Goal: Communication & Community: Answer question/provide support

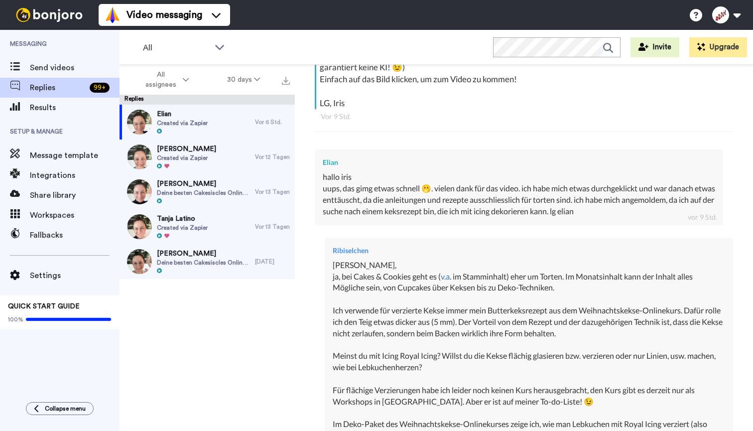
scroll to position [211, 0]
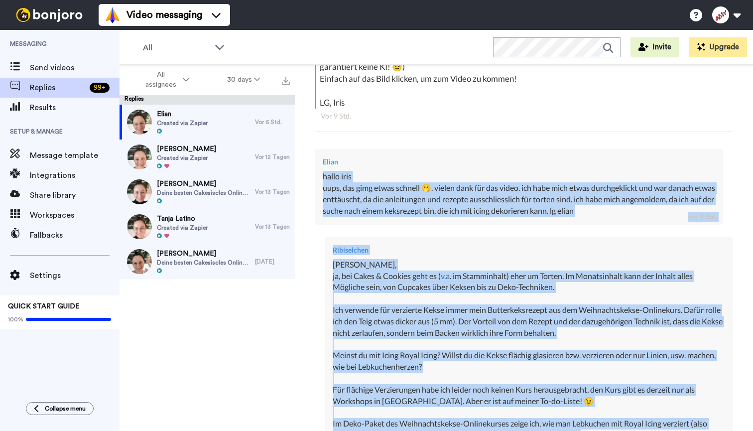
drag, startPoint x: 323, startPoint y: 175, endPoint x: 595, endPoint y: 430, distance: 373.0
click at [595, 430] on div "Ribiselchen [PERSON_NAME]! Ich hab extra für dich eine kurze Videonachricht auf…" at bounding box center [524, 307] width 418 height 570
copy div "lorem ipsu dolo, sit amet conse adipisc 🫢. elitse doei tem inc utlab. etd magn …"
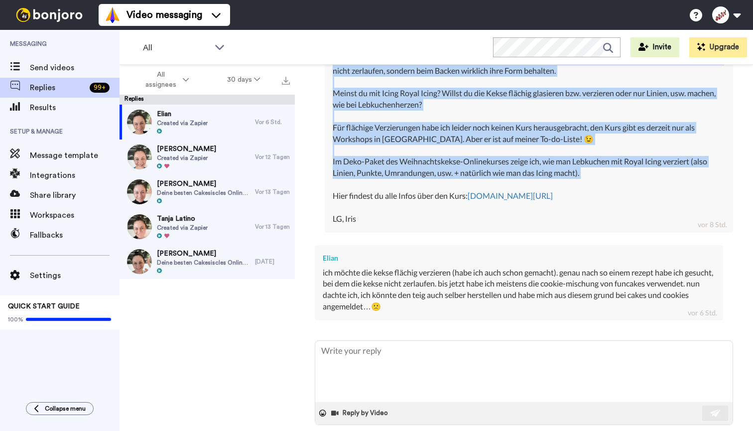
scroll to position [473, 0]
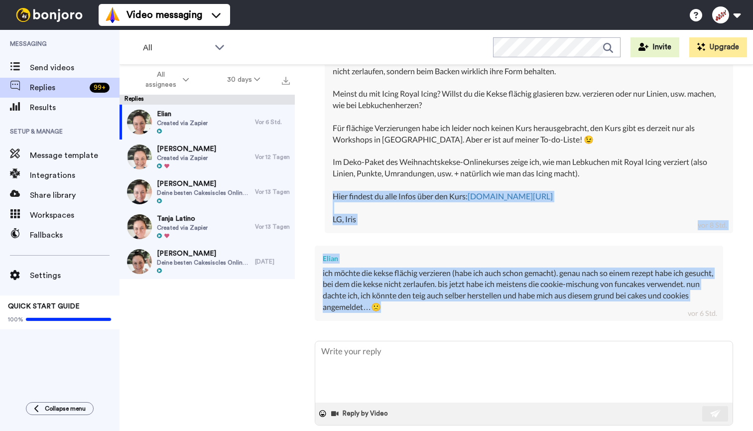
drag, startPoint x: 333, startPoint y: 185, endPoint x: 433, endPoint y: 295, distance: 149.1
click at [433, 295] on div "Ribiselchen [PERSON_NAME]! Ich hab extra für dich eine kurze Videonachricht auf…" at bounding box center [524, 46] width 418 height 570
copy div "Hier findest du alle Infos über den Kurs: [DOMAIN_NAME][URL] LG, Iris vor 8 Std…"
type textarea "x"
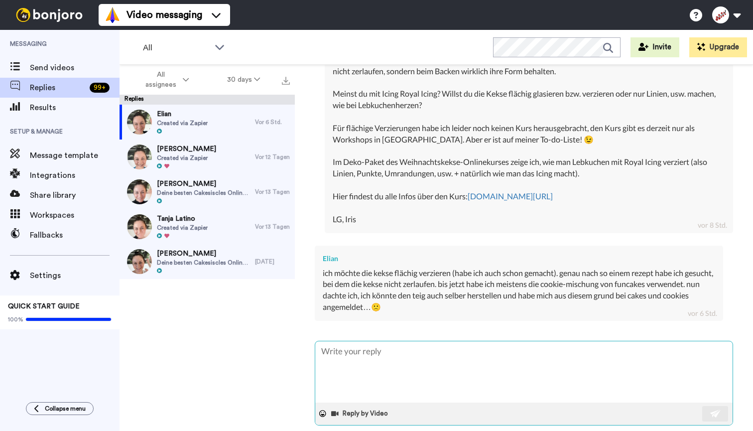
click at [402, 351] on textarea at bounding box center [523, 371] width 417 height 61
paste textarea "[PERSON_NAME], ich verstehe total, dass du gezielt nach einem Keksrezept gesuch…"
type textarea "[PERSON_NAME], ich verstehe total, dass du gezielt nach einem Keksrezept gesuch…"
type textarea "x"
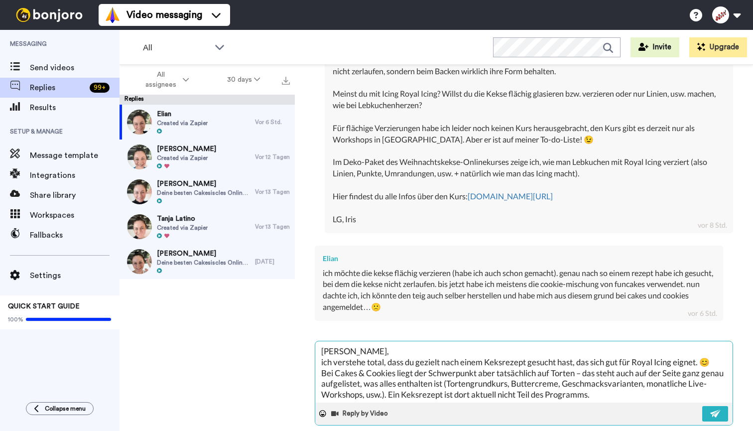
scroll to position [6, 0]
click at [719, 343] on textarea "[PERSON_NAME], ich verstehe total, dass du gezielt nach einem Keksrezept gesuch…" at bounding box center [523, 371] width 417 height 61
type textarea "[PERSON_NAME], ich verstehe total, dass du gezielt nach einem Keksrezept gesuch…"
type textarea "x"
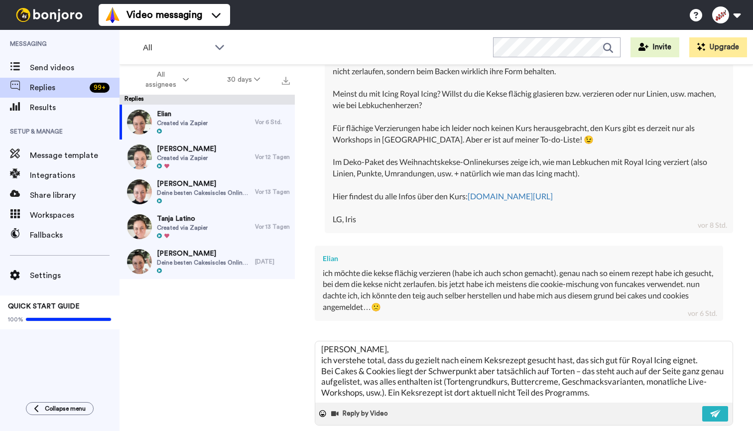
scroll to position [0, 0]
drag, startPoint x: 600, startPoint y: 371, endPoint x: 330, endPoint y: 319, distance: 275.4
click at [330, 319] on div "Ribiselchen [PERSON_NAME]! Ich hab extra für dich eine kurze Videonachricht auf…" at bounding box center [524, 103] width 418 height 684
paste textarea "kann gut verstehen, dass du nach einem Keksrezept gesucht hast, das sich gut fü…"
type textarea "[PERSON_NAME], ich kann gut verstehen, dass du nach einem Keksrezept gesucht ha…"
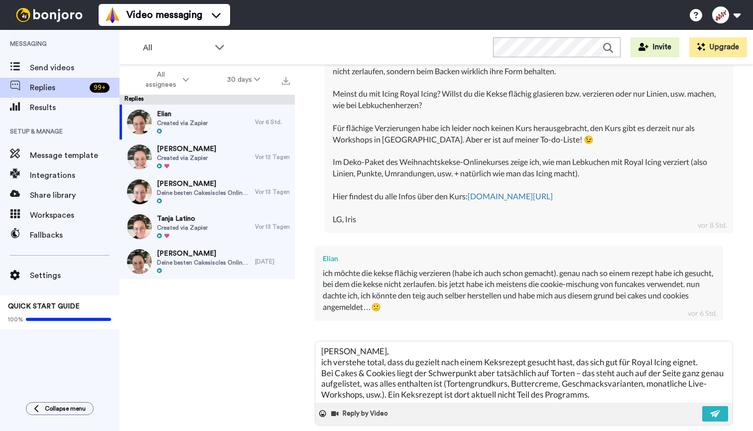
type textarea "x"
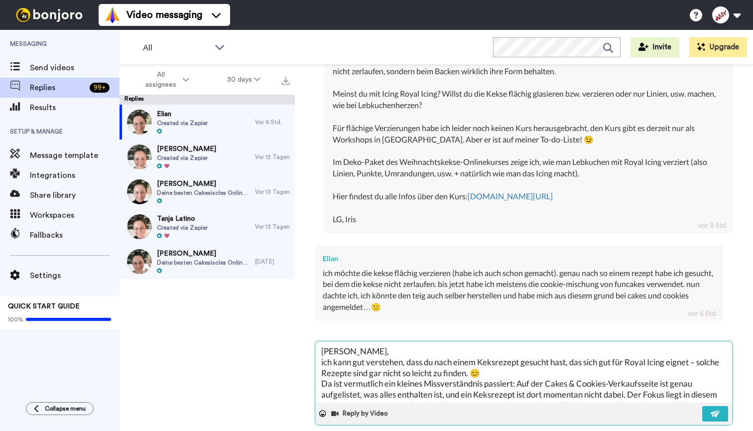
click at [505, 358] on textarea "[PERSON_NAME], ich kann gut verstehen, dass du nach einem Keksrezept gesucht ha…" at bounding box center [523, 371] width 417 height 61
type textarea "[PERSON_NAME], ich kann gut verstehen, dass du nach einem Keksrezept gesucht ha…"
type textarea "x"
click at [693, 348] on textarea "[PERSON_NAME], ich kann gut verstehen, dass du nach einem Keksrezept gesucht ha…" at bounding box center [523, 371] width 417 height 61
type textarea "[PERSON_NAME], ich kann gut verstehen, dass du nach einem Keksrezept gesucht ha…"
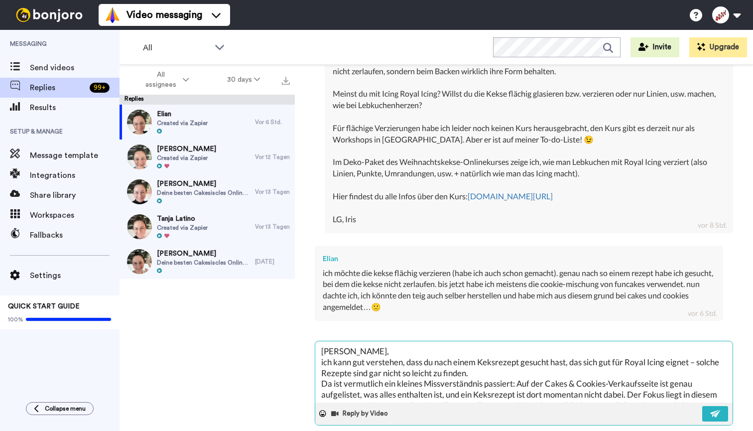
type textarea "x"
click at [702, 348] on textarea "[PERSON_NAME], ich kann gut verstehen, dass du nach einem Keksrezept gesucht ha…" at bounding box center [523, 371] width 417 height 61
type textarea "[PERSON_NAME], ich kann gut verstehen, dass du nach einem Keksrezept gesucht ha…"
type textarea "x"
type textarea "[PERSON_NAME], ich kann gut verstehen, dass du nach einem Keksrezept gesucht ha…"
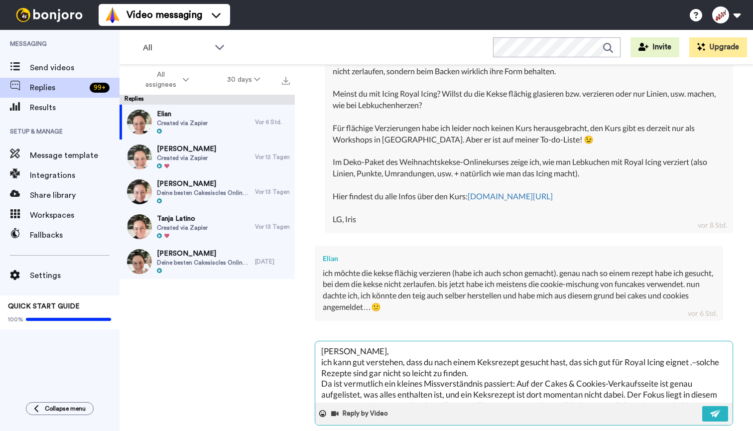
type textarea "x"
type textarea "[PERSON_NAME], ich kann gut verstehen, dass du nach einem Keksrezept gesucht ha…"
type textarea "x"
type textarea "[PERSON_NAME], ich kann gut verstehen, dass du nach einem Keksrezept gesucht ha…"
type textarea "x"
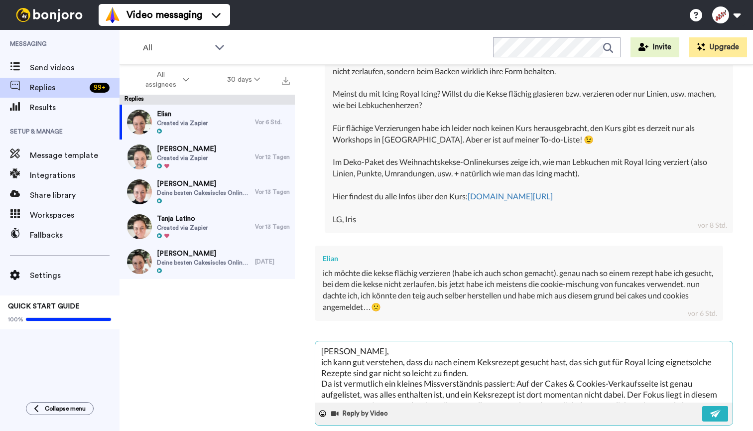
type textarea "[PERSON_NAME], ich kann gut verstehen, dass du nach einem Keksrezept gesucht ha…"
type textarea "x"
type textarea "[PERSON_NAME], ich kann gut verstehen, dass du nach einem Keksrezept gesucht ha…"
type textarea "x"
type textarea "[PERSON_NAME], ich kann gut verstehen, dass du nach einem Keksrezept gesucht ha…"
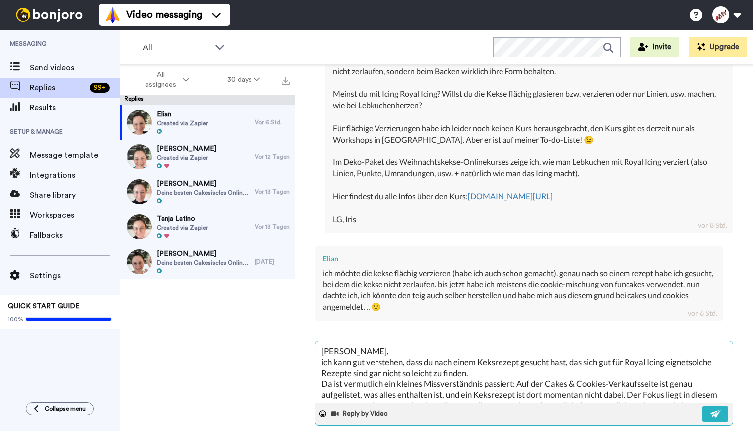
type textarea "x"
type textarea "[PERSON_NAME], ich kann gut verstehen, dass du nach einem Keksrezept gesucht ha…"
type textarea "x"
type textarea "[PERSON_NAME], ich kann gut verstehen, dass du nach einem Keksrezept gesucht ha…"
type textarea "x"
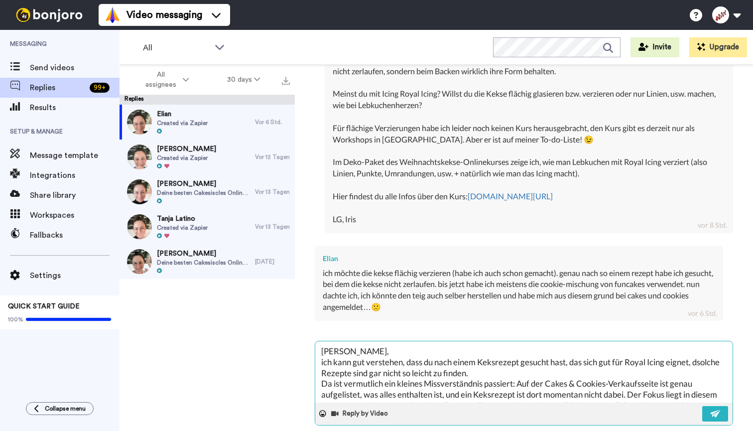
type textarea "[PERSON_NAME], ich kann gut verstehen, dass du nach einem Keksrezept gesucht ha…"
type textarea "x"
type textarea "[PERSON_NAME], ich kann gut verstehen, dass du nach einem Keksrezept gesucht ha…"
type textarea "x"
type textarea "[PERSON_NAME], ich kann gut verstehen, dass du nach einem Keksrezept gesucht ha…"
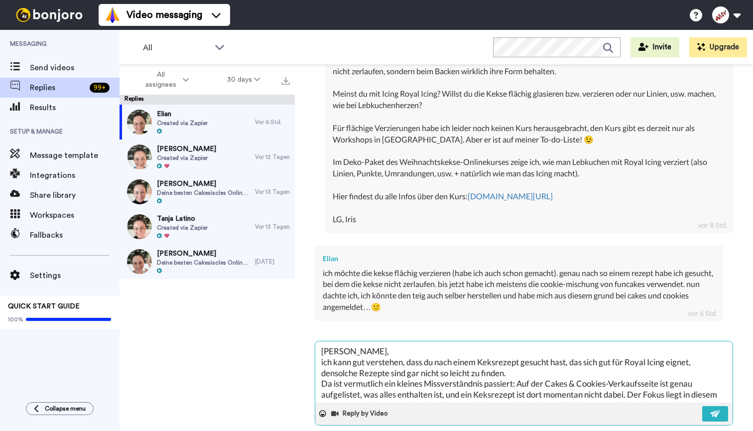
type textarea "x"
type textarea "[PERSON_NAME], ich kann gut verstehen, dass du nach einem Keksrezept gesucht ha…"
type textarea "x"
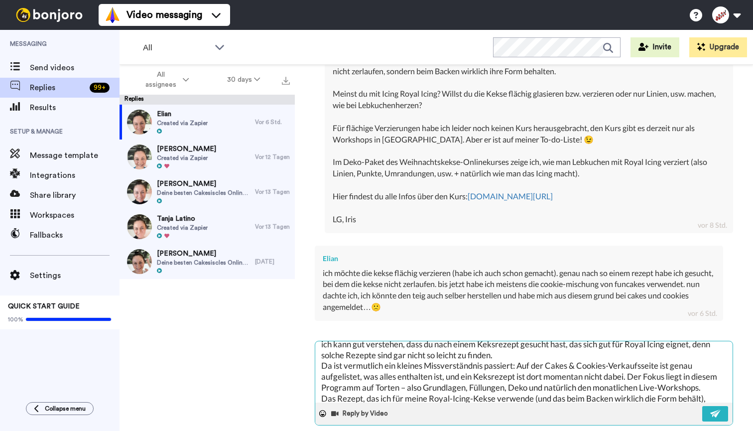
scroll to position [21, 0]
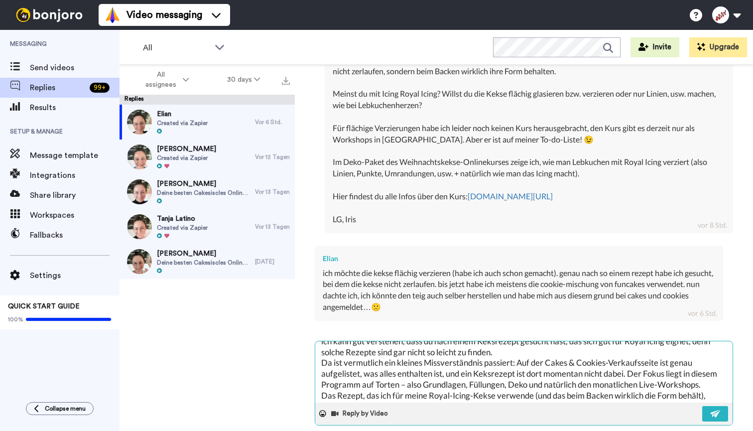
click at [632, 359] on textarea "[PERSON_NAME], ich kann gut verstehen, dass du nach einem Keksrezept gesucht ha…" at bounding box center [523, 371] width 417 height 61
type textarea "[PERSON_NAME], ich kann gut verstehen, dass du nach einem Keksrezept gesucht ha…"
type textarea "x"
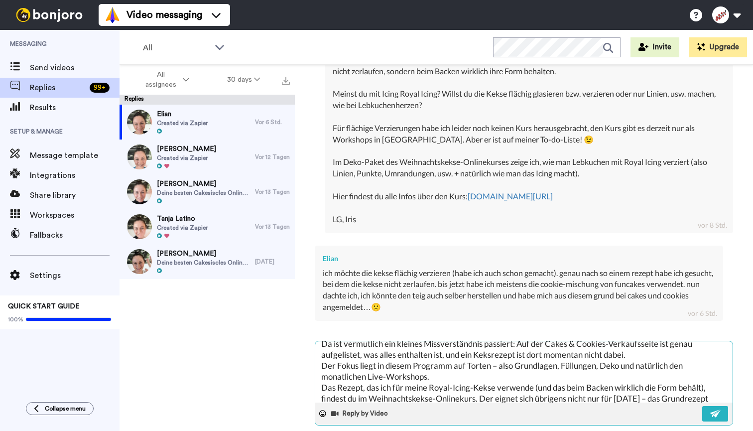
scroll to position [41, 0]
drag, startPoint x: 378, startPoint y: 349, endPoint x: 453, endPoint y: 349, distance: 74.2
click at [453, 349] on textarea "[PERSON_NAME], ich kann gut verstehen, dass du nach einem Keksrezept gesucht ha…" at bounding box center [523, 371] width 417 height 61
type textarea "[PERSON_NAME], ich kann gut verstehen, dass du nach einem Keksrezept gesucht ha…"
type textarea "x"
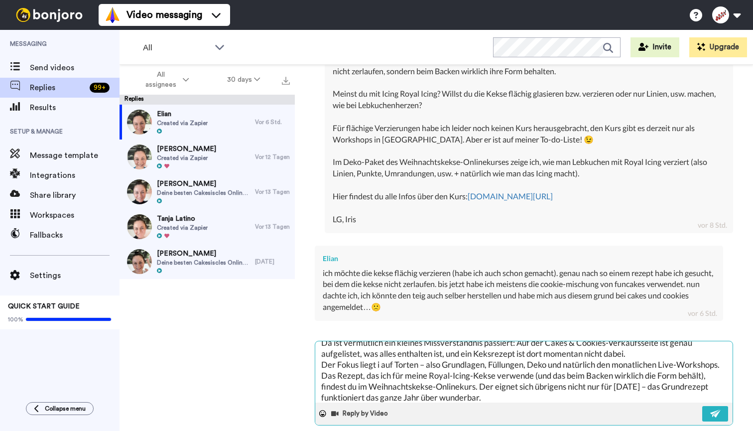
type textarea "[PERSON_NAME], ich kann gut verstehen, dass du nach einem Keksrezept gesucht ha…"
type textarea "x"
type textarea "[PERSON_NAME], ich kann gut verstehen, dass du nach einem Keksrezept gesucht ha…"
type textarea "x"
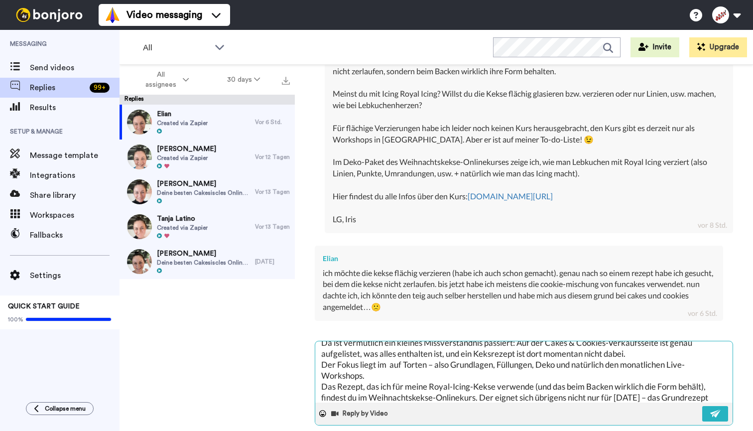
type textarea "[PERSON_NAME], ich kann gut verstehen, dass du nach einem Keksrezept gesucht ha…"
type textarea "x"
type textarea "[PERSON_NAME], ich kann gut verstehen, dass du nach einem Keksrezept gesucht ha…"
type textarea "x"
type textarea "[PERSON_NAME], ich kann gut verstehen, dass du nach einem Keksrezept gesucht ha…"
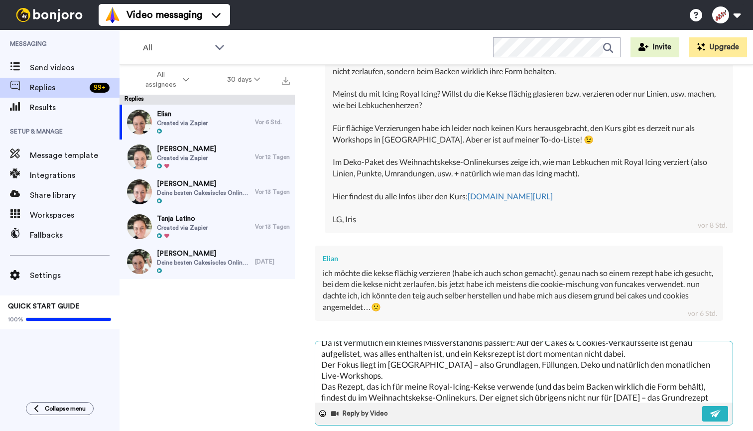
type textarea "x"
type textarea "[PERSON_NAME], ich kann gut verstehen, dass du nach einem Keksrezept gesucht ha…"
type textarea "x"
type textarea "[PERSON_NAME], ich kann gut verstehen, dass du nach einem Keksrezept gesucht ha…"
type textarea "x"
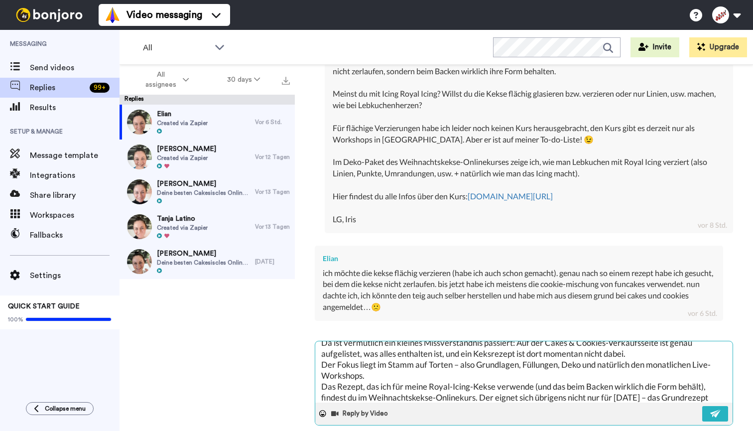
type textarea "[PERSON_NAME], ich kann gut verstehen, dass du nach einem Keksrezept gesucht ha…"
type textarea "x"
type textarea "[PERSON_NAME], ich kann gut verstehen, dass du nach einem Keksrezept gesucht ha…"
type textarea "x"
type textarea "[PERSON_NAME], ich kann gut verstehen, dass du nach einem Keksrezept gesucht ha…"
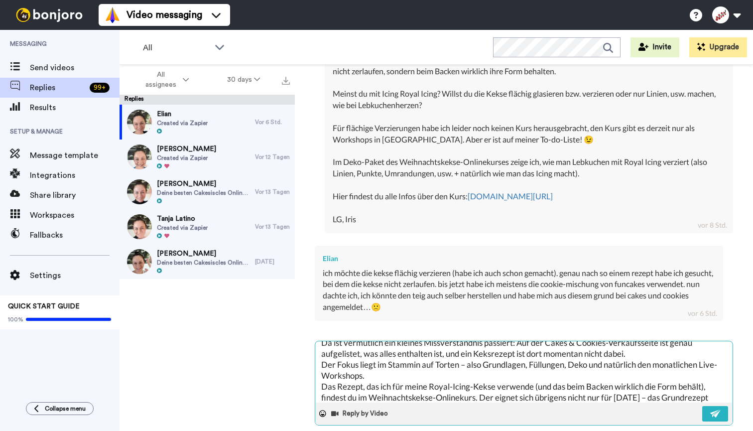
type textarea "x"
type textarea "[PERSON_NAME], ich kann gut verstehen, dass du nach einem Keksrezept gesucht ha…"
type textarea "x"
type textarea "[PERSON_NAME], ich kann gut verstehen, dass du nach einem Keksrezept gesucht ha…"
type textarea "x"
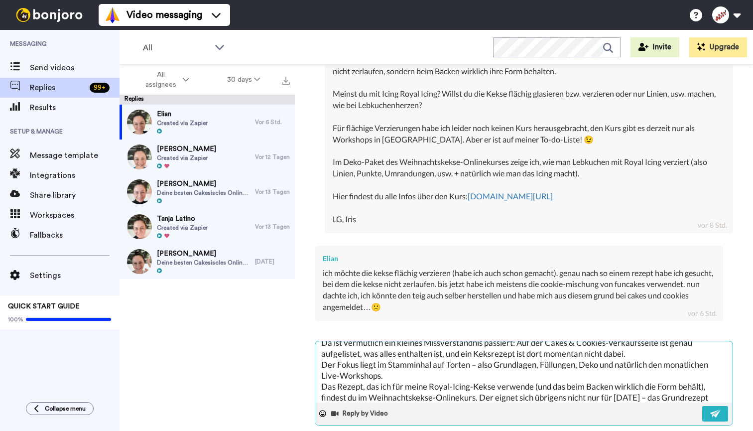
type textarea "[PERSON_NAME], ich kann gut verstehen, dass du nach einem Keksrezept gesucht ha…"
type textarea "x"
click at [621, 349] on textarea "[PERSON_NAME], ich kann gut verstehen, dass du nach einem Keksrezept gesucht ha…" at bounding box center [523, 371] width 417 height 61
type textarea "[PERSON_NAME], ich kann gut verstehen, dass du nach einem Keksrezept gesucht ha…"
type textarea "x"
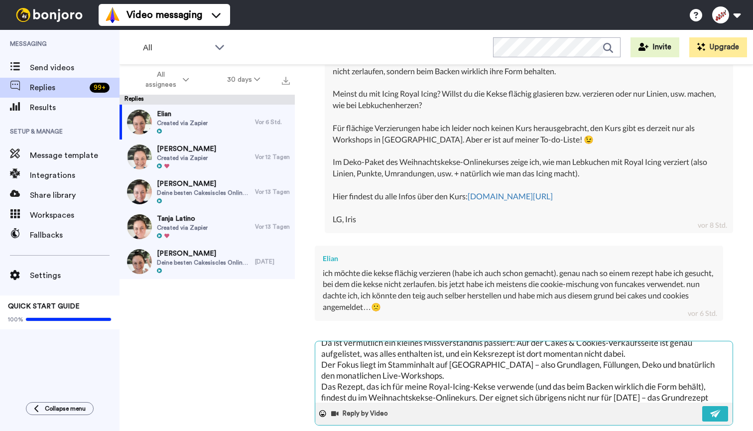
type textarea "[PERSON_NAME], ich kann gut verstehen, dass du nach einem Keksrezept gesucht ha…"
type textarea "x"
type textarea "[PERSON_NAME], ich kann gut verstehen, dass du nach einem Keksrezept gesucht ha…"
type textarea "x"
type textarea "[PERSON_NAME], ich kann gut verstehen, dass du nach einem Keksrezept gesucht ha…"
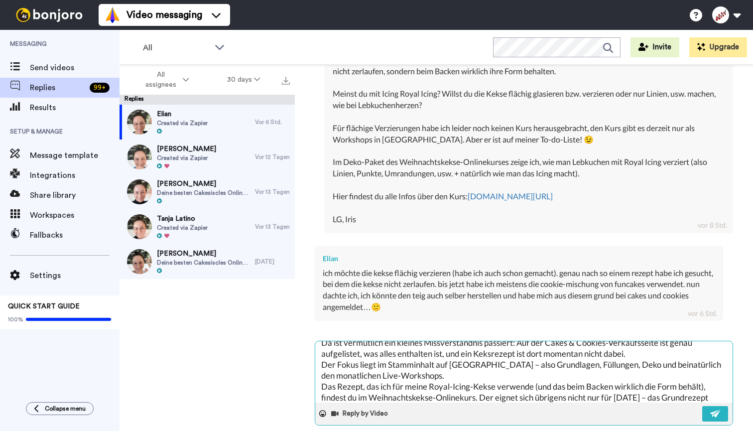
type textarea "x"
type textarea "[PERSON_NAME], ich kann gut verstehen, dass du nach einem Keksrezept gesucht ha…"
type textarea "x"
type textarea "[PERSON_NAME], ich kann gut verstehen, dass du nach einem Keksrezept gesucht ha…"
type textarea "x"
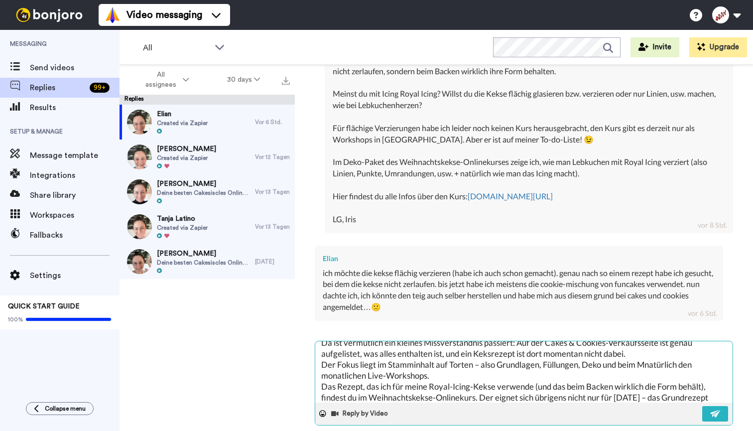
type textarea "[PERSON_NAME], ich kann gut verstehen, dass du nach einem Keksrezept gesucht ha…"
type textarea "x"
type textarea "[PERSON_NAME], ich kann gut verstehen, dass du nach einem Keksrezept gesucht ha…"
type textarea "x"
type textarea "[PERSON_NAME], ich kann gut verstehen, dass du nach einem Keksrezept gesucht ha…"
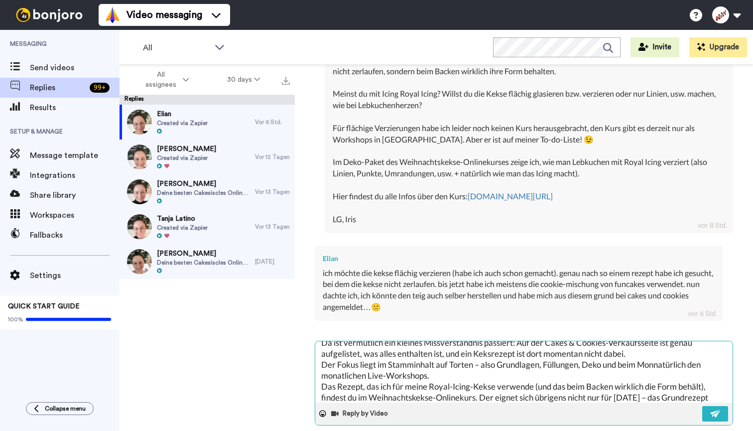
type textarea "x"
type textarea "[PERSON_NAME], ich kann gut verstehen, dass du nach einem Keksrezept gesucht ha…"
type textarea "x"
type textarea "[PERSON_NAME], ich kann gut verstehen, dass du nach einem Keksrezept gesucht ha…"
type textarea "x"
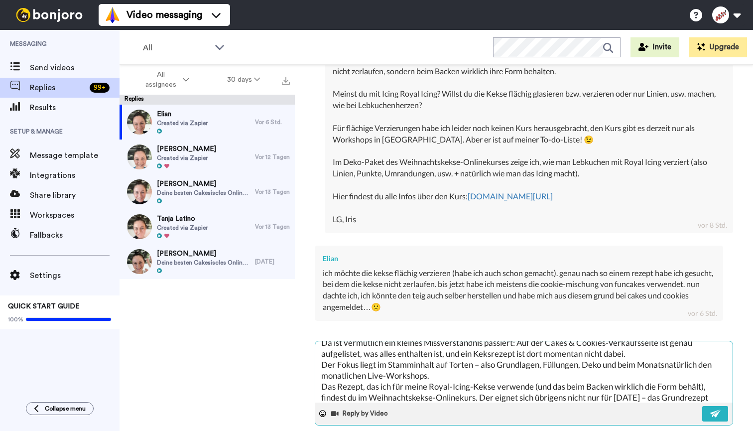
type textarea "[PERSON_NAME], ich kann gut verstehen, dass du nach einem Keksrezept gesucht ha…"
type textarea "x"
type textarea "[PERSON_NAME], ich kann gut verstehen, dass du nach einem Keksrezept gesucht ha…"
type textarea "x"
type textarea "[PERSON_NAME], ich kann gut verstehen, dass du nach einem Keksrezept gesucht ha…"
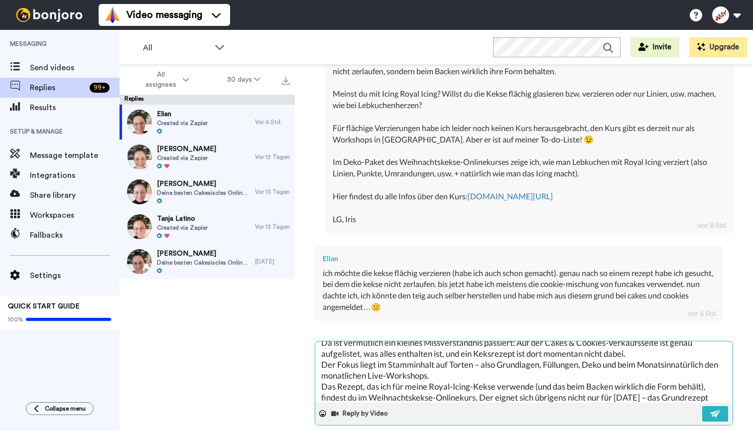
type textarea "x"
type textarea "[PERSON_NAME], ich kann gut verstehen, dass du nach einem Keksrezept gesucht ha…"
type textarea "x"
type textarea "[PERSON_NAME], ich kann gut verstehen, dass du nach einem Keksrezept gesucht ha…"
type textarea "x"
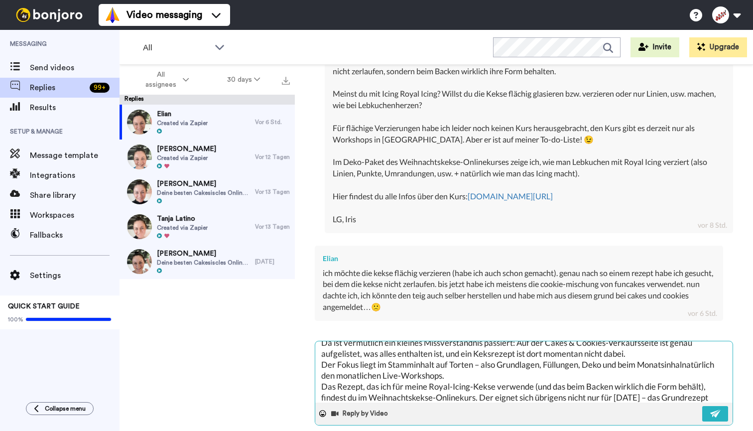
type textarea "[PERSON_NAME], ich kann gut verstehen, dass du nach einem Keksrezept gesucht ha…"
type textarea "x"
type textarea "[PERSON_NAME], ich kann gut verstehen, dass du nach einem Keksrezept gesucht ha…"
type textarea "x"
drag, startPoint x: 621, startPoint y: 351, endPoint x: 691, endPoint y: 349, distance: 69.7
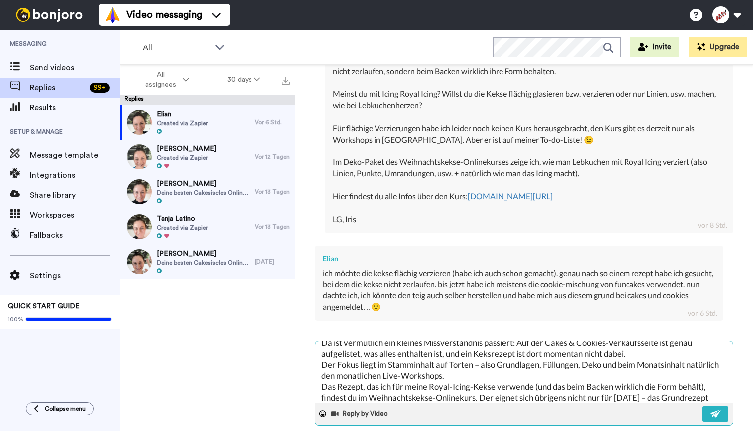
click at [691, 349] on textarea "[PERSON_NAME], ich kann gut verstehen, dass du nach einem Keksrezept gesucht ha…" at bounding box center [523, 371] width 417 height 61
type textarea "[PERSON_NAME], ich kann gut verstehen, dass du nach einem Keksrezept gesucht ha…"
type textarea "x"
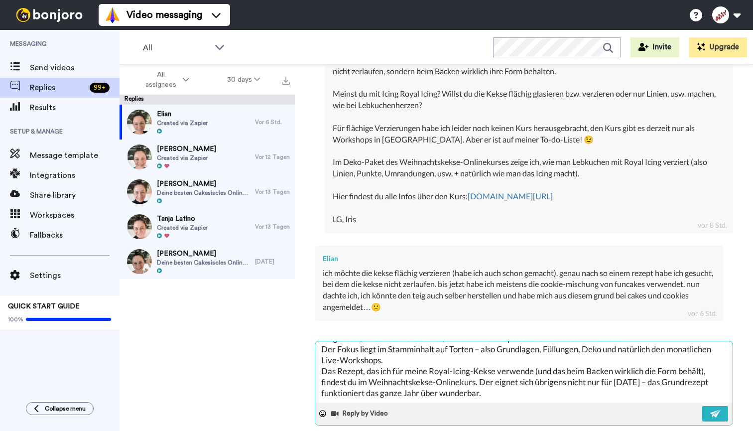
scroll to position [63, 0]
click at [338, 360] on textarea "[PERSON_NAME], ich kann gut verstehen, dass du nach einem Keksrezept gesucht ha…" at bounding box center [523, 371] width 417 height 61
type textarea "[PERSON_NAME], ich kann gut verstehen, dass du nach einem Keksrezept gesucht ha…"
type textarea "x"
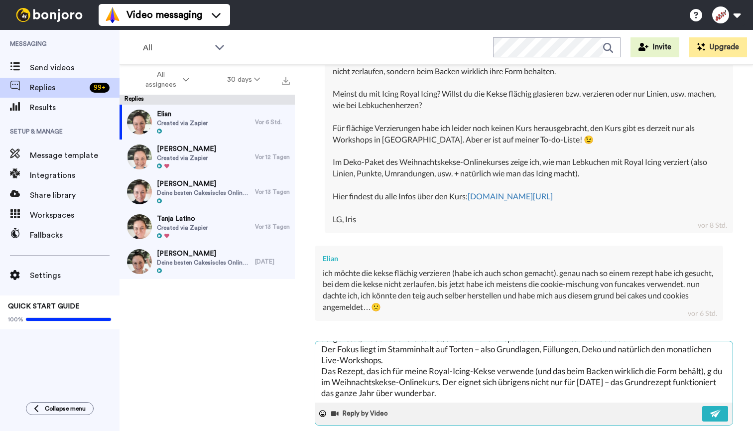
type textarea "[PERSON_NAME], ich kann gut verstehen, dass du nach einem Keksrezept gesucht ha…"
type textarea "x"
type textarea "[PERSON_NAME], ich kann gut verstehen, dass du nach einem Keksrezept gesucht ha…"
type textarea "x"
type textarea "[PERSON_NAME], ich kann gut verstehen, dass du nach einem Keksrezept gesucht ha…"
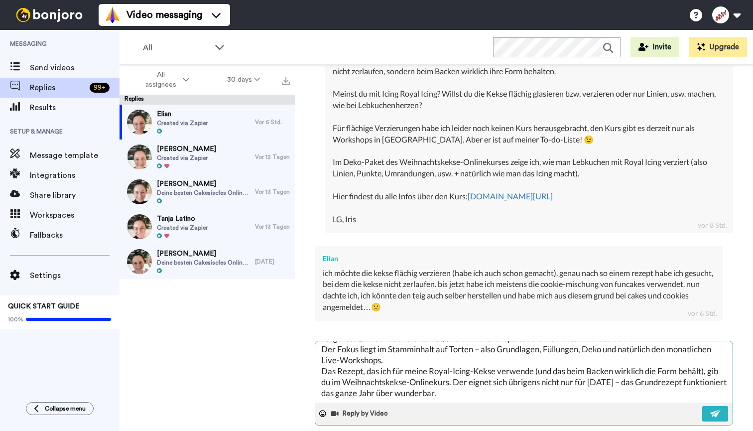
type textarea "x"
type textarea "[PERSON_NAME], ich kann gut verstehen, dass du nach einem Keksrezept gesucht ha…"
type textarea "x"
type textarea "[PERSON_NAME], ich kann gut verstehen, dass du nach einem Keksrezept gesucht ha…"
type textarea "x"
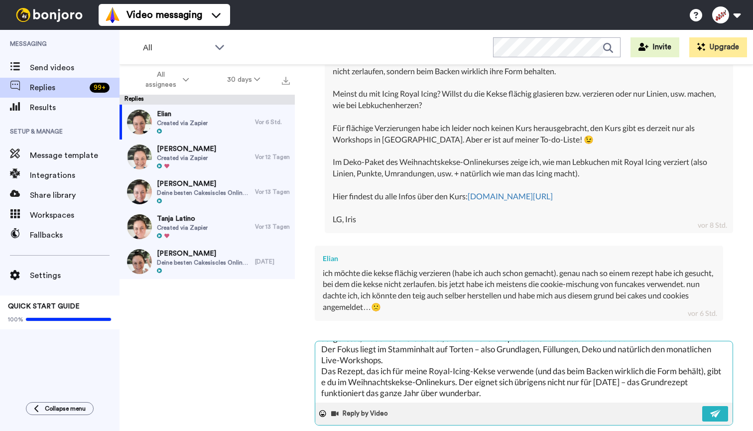
type textarea "[PERSON_NAME], ich kann gut verstehen, dass du nach einem Keksrezept gesucht ha…"
type textarea "x"
type textarea "[PERSON_NAME], ich kann gut verstehen, dass du nach einem Keksrezept gesucht ha…"
type textarea "x"
type textarea "[PERSON_NAME], ich kann gut verstehen, dass du nach einem Keksrezept gesucht ha…"
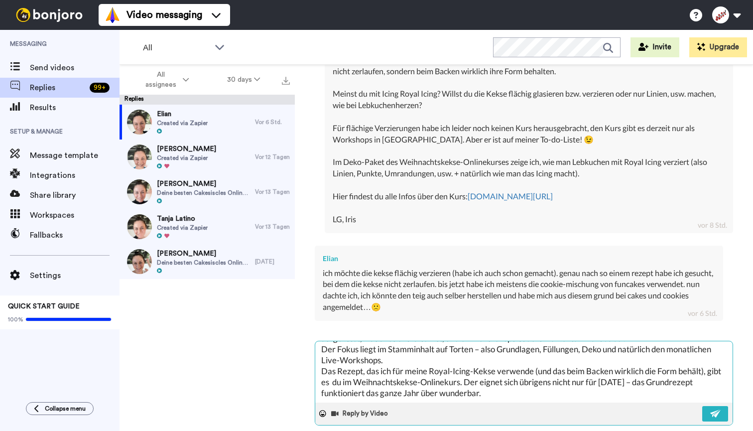
type textarea "x"
type textarea "[PERSON_NAME], ich kann gut verstehen, dass du nach einem Keksrezept gesucht ha…"
type textarea "x"
type textarea "[PERSON_NAME], ich kann gut verstehen, dass du nach einem Keksrezept gesucht ha…"
type textarea "x"
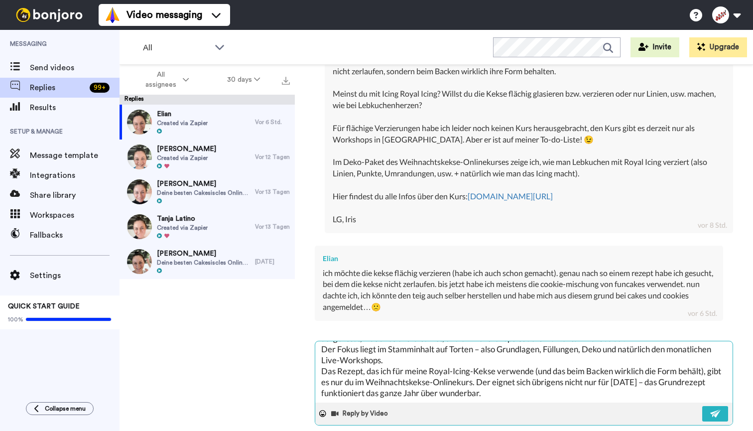
click at [349, 359] on textarea "[PERSON_NAME], ich kann gut verstehen, dass du nach einem Keksrezept gesucht ha…" at bounding box center [523, 371] width 417 height 61
type textarea "[PERSON_NAME], ich kann gut verstehen, dass du nach einem Keksrezept gesucht ha…"
type textarea "x"
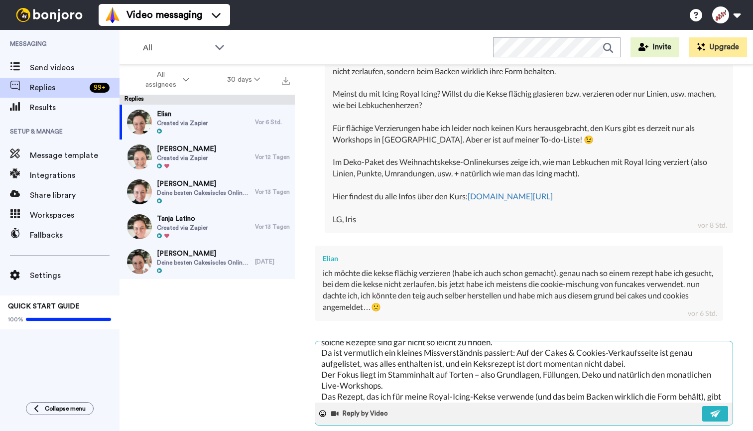
scroll to position [36, 0]
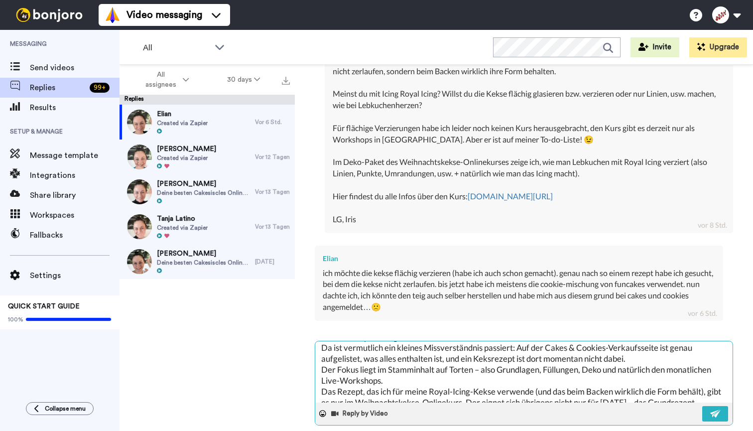
click at [409, 365] on textarea "[PERSON_NAME], ich kann gut verstehen, dass du nach einem Keksrezept gesucht ha…" at bounding box center [523, 371] width 417 height 61
type textarea "[PERSON_NAME], ich kann gut verstehen, dass du nach einem Keksrezept gesucht ha…"
type textarea "x"
type textarea "[PERSON_NAME], ich kann gut verstehen, dass du nach einem Keksrezept gesucht ha…"
type textarea "x"
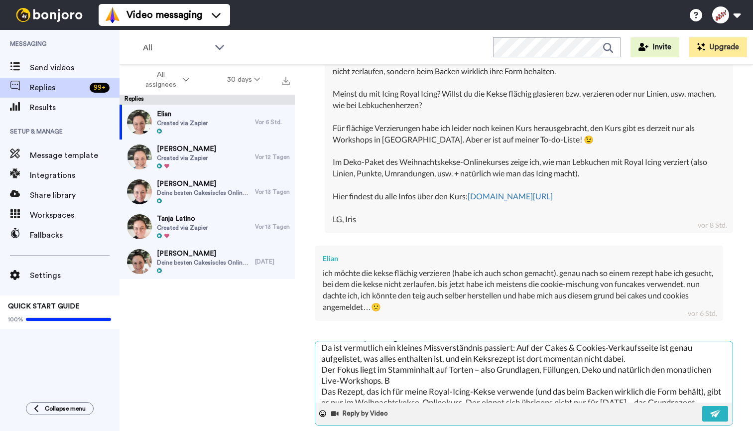
type textarea "[PERSON_NAME], ich kann gut verstehen, dass du nach einem Keksrezept gesucht ha…"
type textarea "x"
type textarea "[PERSON_NAME], ich kann gut verstehen, dass du nach einem Keksrezept gesucht ha…"
type textarea "x"
type textarea "[PERSON_NAME], ich kann gut verstehen, dass du nach einem Keksrezept gesucht ha…"
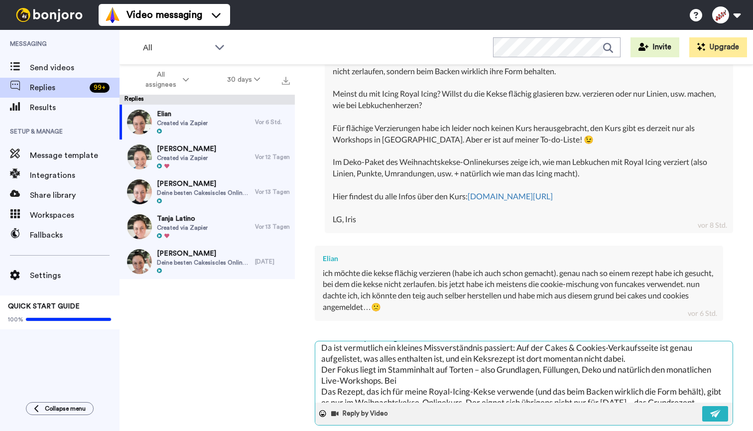
type textarea "x"
type textarea "[PERSON_NAME], ich kann gut verstehen, dass du nach einem Keksrezept gesucht ha…"
type textarea "x"
type textarea "[PERSON_NAME], ich kann gut verstehen, dass du nach einem Keksrezept gesucht ha…"
type textarea "x"
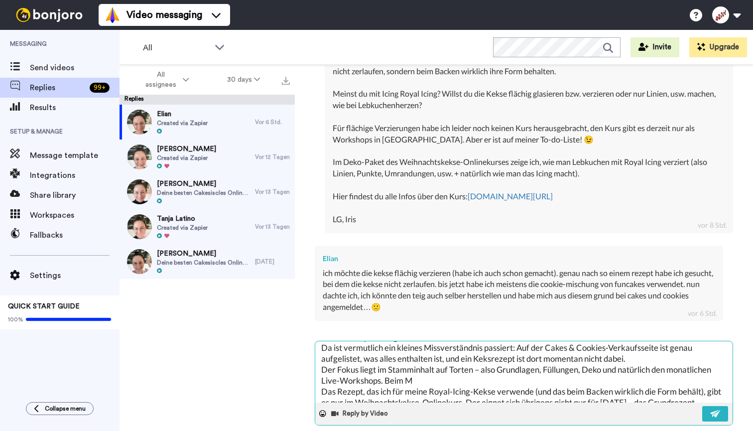
type textarea "[PERSON_NAME], ich kann gut verstehen, dass du nach einem Keksrezept gesucht ha…"
type textarea "x"
type textarea "[PERSON_NAME], ich kann gut verstehen, dass du nach einem Keksrezept gesucht ha…"
type textarea "x"
type textarea "[PERSON_NAME], ich kann gut verstehen, dass du nach einem Keksrezept gesucht ha…"
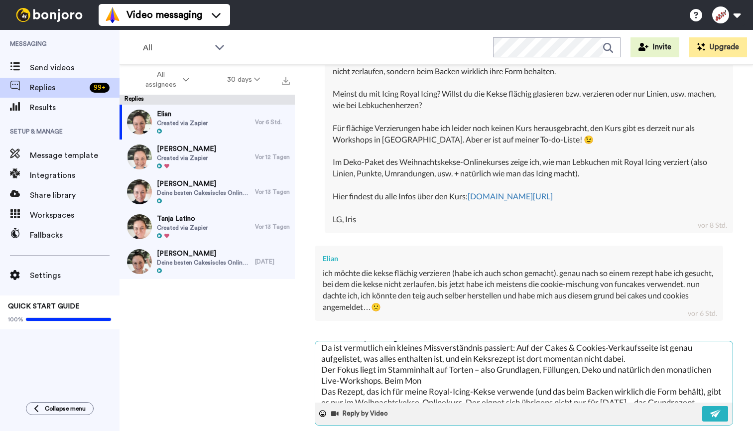
type textarea "x"
type textarea "[PERSON_NAME], ich kann gut verstehen, dass du nach einem Keksrezept gesucht ha…"
type textarea "x"
type textarea "[PERSON_NAME], ich kann gut verstehen, dass du nach einem Keksrezept gesucht ha…"
type textarea "x"
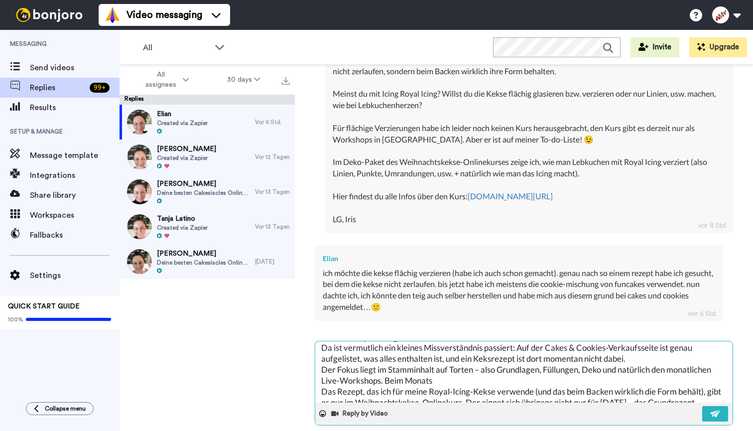
type textarea "[PERSON_NAME], ich kann gut verstehen, dass du nach einem Keksrezept gesucht ha…"
type textarea "x"
type textarea "[PERSON_NAME], ich kann gut verstehen, dass du nach einem Keksrezept gesucht ha…"
type textarea "x"
type textarea "[PERSON_NAME], ich kann gut verstehen, dass du nach einem Keksrezept gesucht ha…"
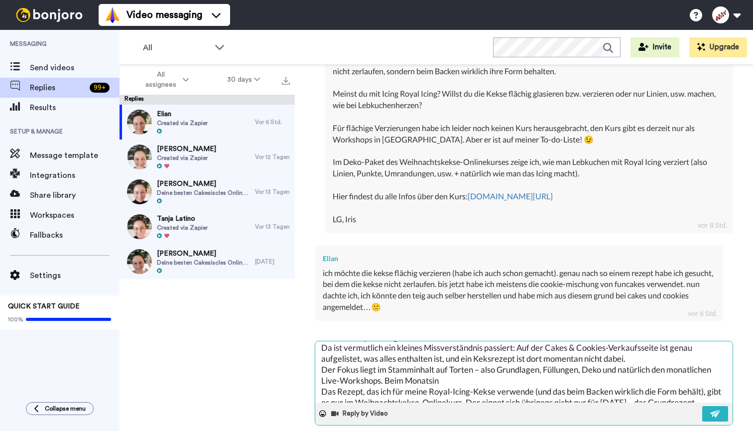
type textarea "x"
type textarea "[PERSON_NAME], ich kann gut verstehen, dass du nach einem Keksrezept gesucht ha…"
type textarea "x"
type textarea "[PERSON_NAME], ich kann gut verstehen, dass du nach einem Keksrezept gesucht ha…"
type textarea "x"
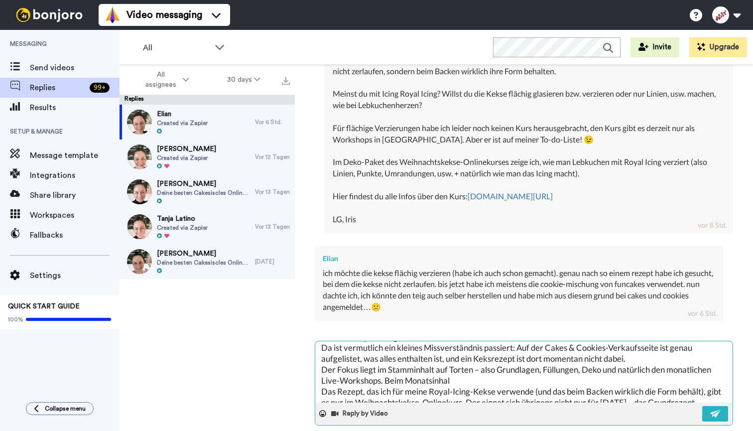
type textarea "[PERSON_NAME], ich kann gut verstehen, dass du nach einem Keksrezept gesucht ha…"
type textarea "x"
type textarea "[PERSON_NAME], ich kann gut verstehen, dass du nach einem Keksrezept gesucht ha…"
type textarea "x"
type textarea "[PERSON_NAME], ich kann gut verstehen, dass du nach einem Keksrezept gesucht ha…"
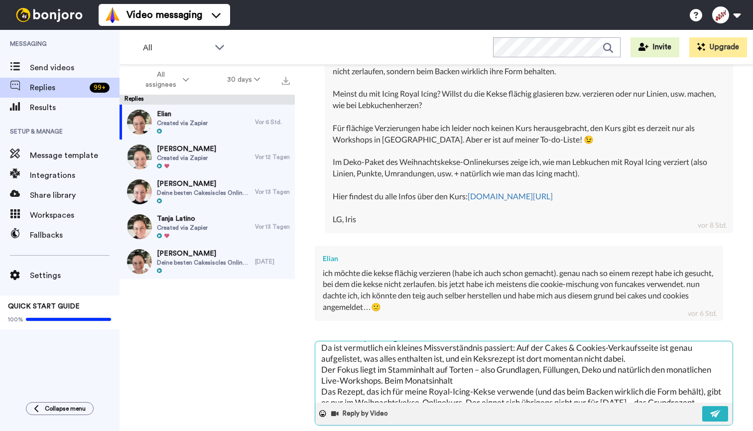
type textarea "x"
type textarea "[PERSON_NAME], ich kann gut verstehen, dass du nach einem Keksrezept gesucht ha…"
type textarea "x"
type textarea "[PERSON_NAME], ich kann gut verstehen, dass du nach einem Keksrezept gesucht ha…"
type textarea "x"
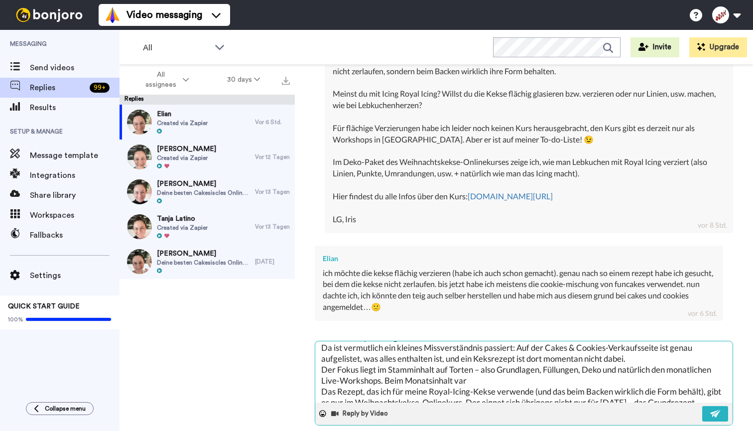
type textarea "[PERSON_NAME], ich kann gut verstehen, dass du nach einem Keksrezept gesucht ha…"
type textarea "x"
type textarea "[PERSON_NAME], ich kann gut verstehen, dass du nach einem Keksrezept gesucht ha…"
type textarea "x"
type textarea "[PERSON_NAME], ich kann gut verstehen, dass du nach einem Keksrezept gesucht ha…"
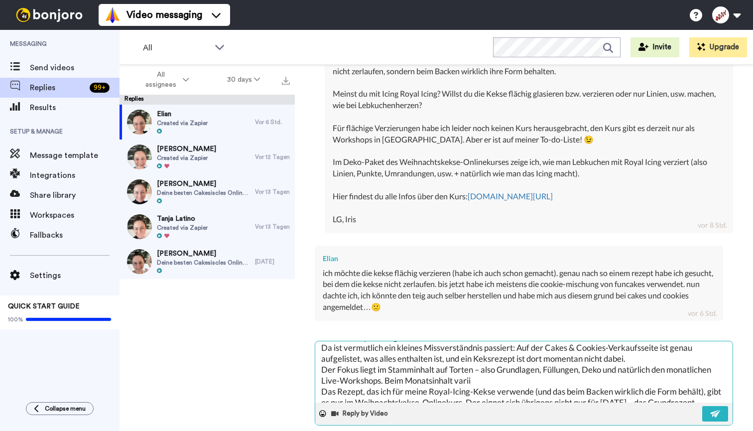
type textarea "x"
type textarea "[PERSON_NAME], ich kann gut verstehen, dass du nach einem Keksrezept gesucht ha…"
type textarea "x"
type textarea "[PERSON_NAME], ich kann gut verstehen, dass du nach einem Keksrezept gesucht ha…"
type textarea "x"
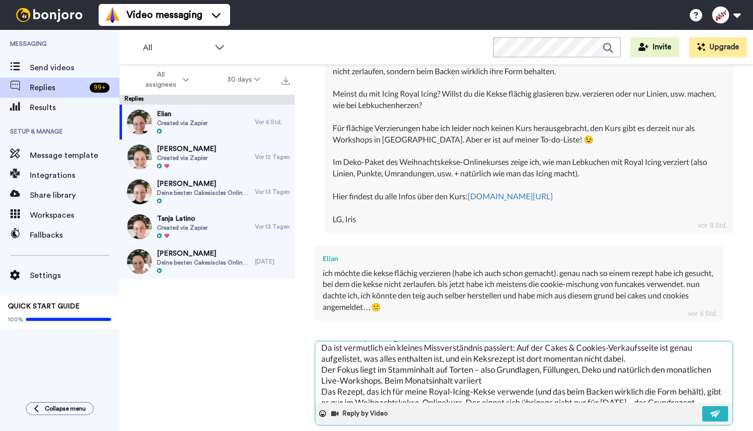
type textarea "[PERSON_NAME], ich kann gut verstehen, dass du nach einem Keksrezept gesucht ha…"
type textarea "x"
type textarea "[PERSON_NAME], ich kann gut verstehen, dass du nach einem Keksrezept gesucht ha…"
type textarea "x"
type textarea "[PERSON_NAME], ich kann gut verstehen, dass du nach einem Keksrezept gesucht ha…"
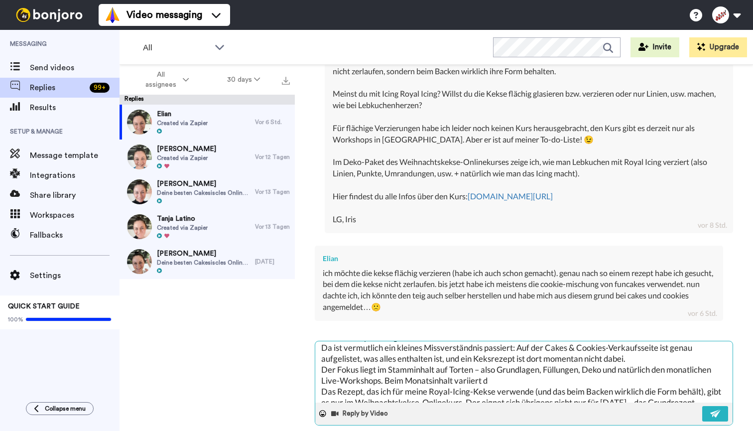
type textarea "x"
type textarea "[PERSON_NAME], ich kann gut verstehen, dass du nach einem Keksrezept gesucht ha…"
type textarea "x"
type textarea "[PERSON_NAME], ich kann gut verstehen, dass du nach einem Keksrezept gesucht ha…"
type textarea "x"
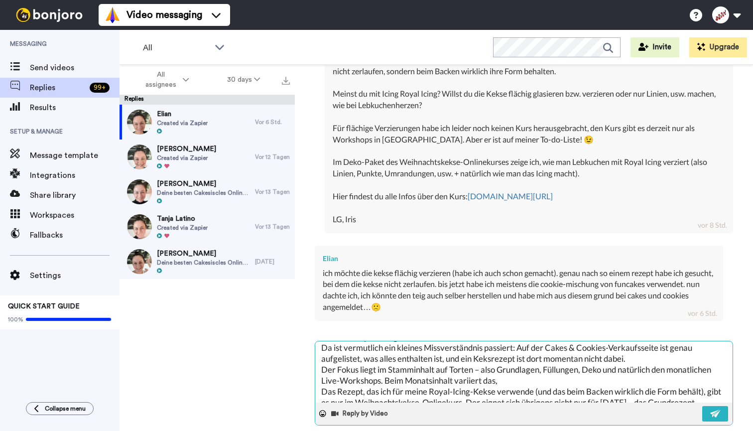
type textarea "[PERSON_NAME], ich kann gut verstehen, dass du nach einem Keksrezept gesucht ha…"
type textarea "x"
type textarea "[PERSON_NAME], ich kann gut verstehen, dass du nach einem Keksrezept gesucht ha…"
type textarea "x"
type textarea "[PERSON_NAME], ich kann gut verstehen, dass du nach einem Keksrezept gesucht ha…"
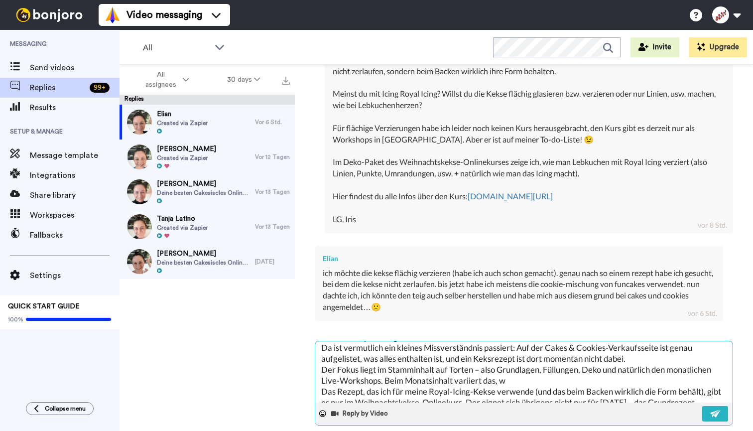
type textarea "x"
type textarea "[PERSON_NAME], ich kann gut verstehen, dass du nach einem Keksrezept gesucht ha…"
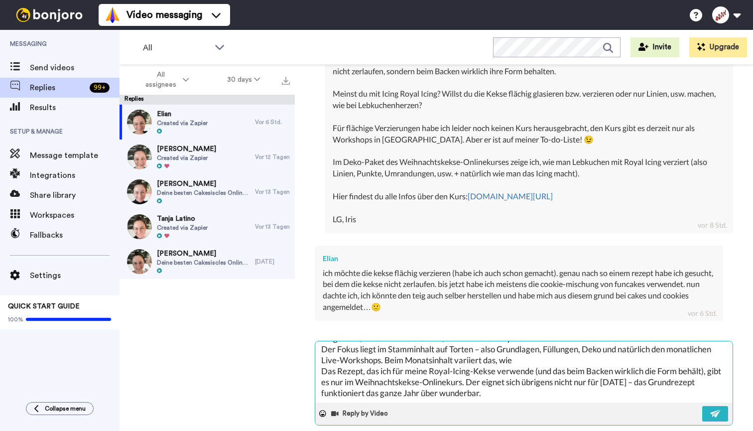
scroll to position [63, 0]
click at [337, 359] on textarea "[PERSON_NAME], ich kann gut verstehen, dass du nach einem Keksrezept gesucht ha…" at bounding box center [523, 371] width 417 height 61
click at [498, 369] on textarea "[PERSON_NAME], ich kann gut verstehen, dass du nach einem Keksrezept gesucht ha…" at bounding box center [523, 371] width 417 height 61
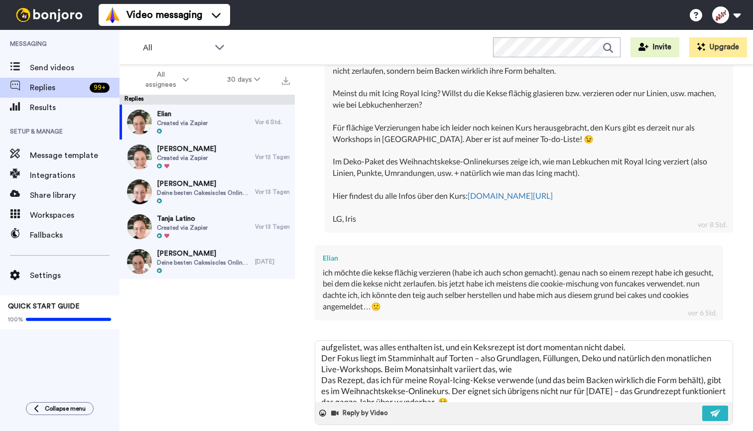
scroll to position [473, 0]
click at [518, 354] on textarea "[PERSON_NAME], ich kann gut verstehen, dass du nach einem Keksrezept gesucht ha…" at bounding box center [523, 371] width 417 height 61
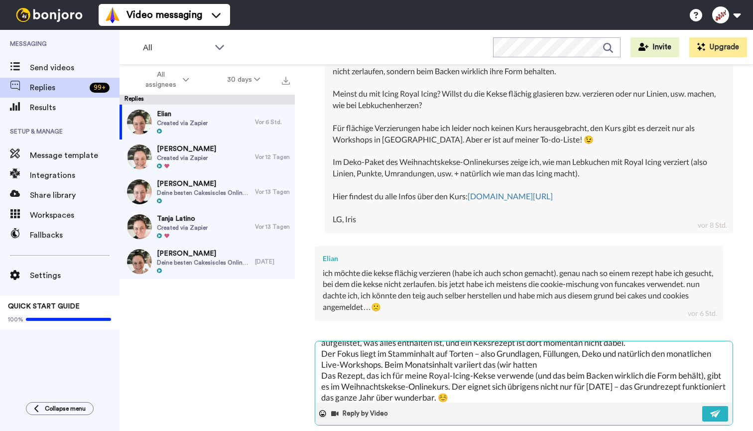
scroll to position [46, 0]
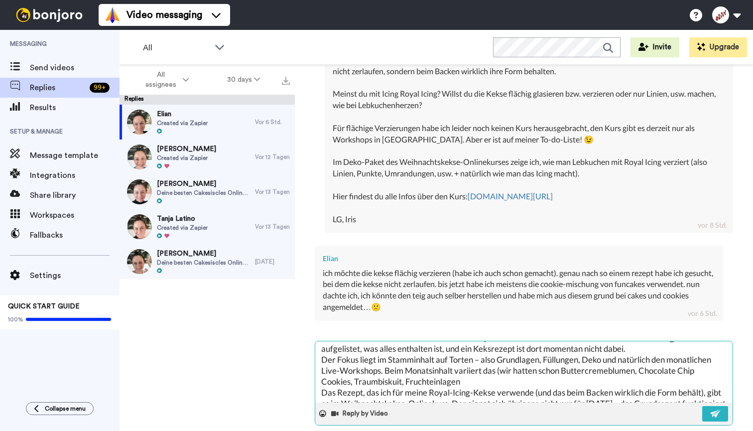
click at [441, 364] on textarea "[PERSON_NAME], ich kann gut verstehen, dass du nach einem Keksrezept gesucht ha…" at bounding box center [523, 371] width 417 height 61
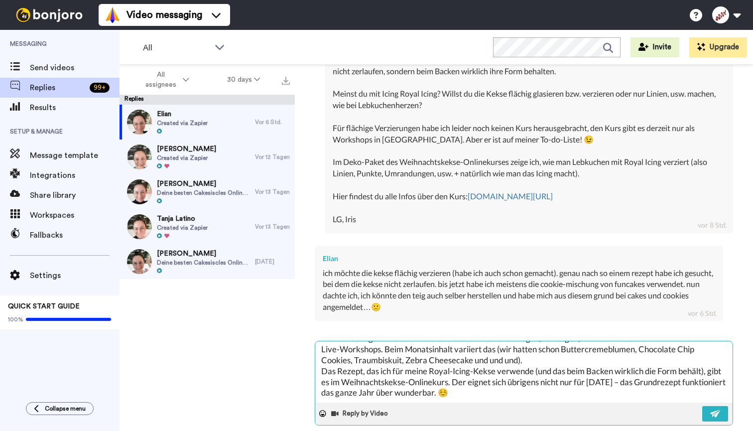
scroll to position [73, 0]
click at [430, 378] on textarea "[PERSON_NAME], ich kann gut verstehen, dass du nach einem Keksrezept gesucht ha…" at bounding box center [523, 371] width 417 height 61
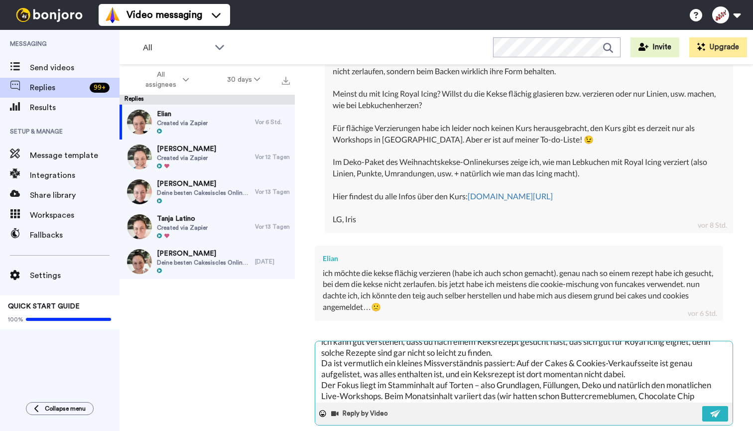
scroll to position [21, 0]
click at [640, 357] on textarea "[PERSON_NAME], ich kann gut verstehen, dass du nach einem Keksrezept gesucht ha…" at bounding box center [523, 371] width 417 height 61
paste textarea "Auf der Seite ist ja recht viel aufgelistet – da übersieht man leicht etwas. 😊"
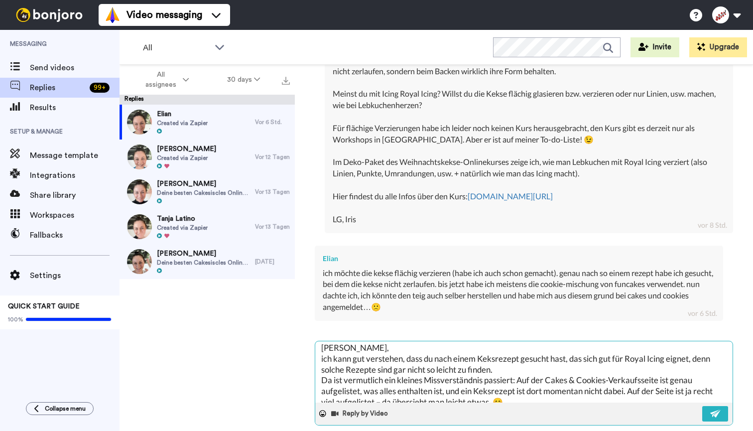
scroll to position [2, 0]
click at [534, 353] on textarea "[PERSON_NAME], ich kann gut verstehen, dass du nach einem Keksrezept gesucht ha…" at bounding box center [523, 371] width 417 height 61
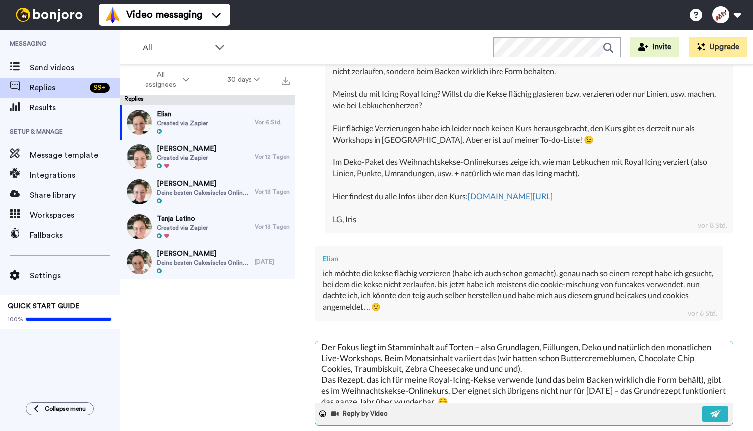
scroll to position [92, 0]
click at [535, 350] on textarea "[PERSON_NAME], ich kann gut verstehen, dass du nach einem Keksrezept gesucht ha…" at bounding box center [523, 371] width 417 height 61
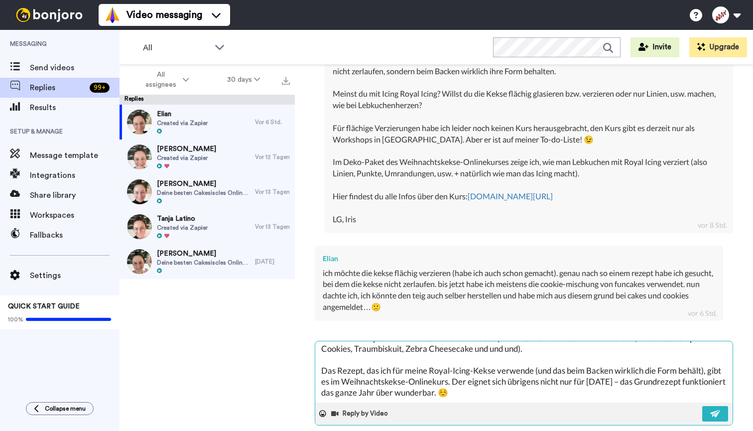
scroll to position [115, 0]
click at [531, 369] on textarea "[PERSON_NAME], ich kann gut verstehen, dass du nach einem Keksrezept gesucht ha…" at bounding box center [523, 371] width 417 height 61
click at [466, 372] on textarea "[PERSON_NAME], ich kann gut verstehen, dass du nach einem Keksrezept gesucht ha…" at bounding box center [523, 371] width 417 height 61
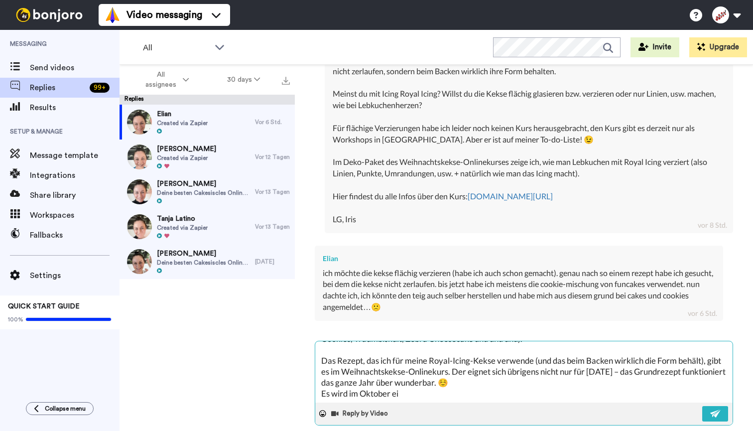
click at [373, 373] on textarea "[PERSON_NAME], ich kann gut verstehen, dass du nach einem Keksrezept gesucht ha…" at bounding box center [523, 371] width 417 height 61
click at [420, 375] on textarea "[PERSON_NAME], ich kann gut verstehen, dass du nach einem Keksrezept gesucht ha…" at bounding box center [523, 371] width 417 height 61
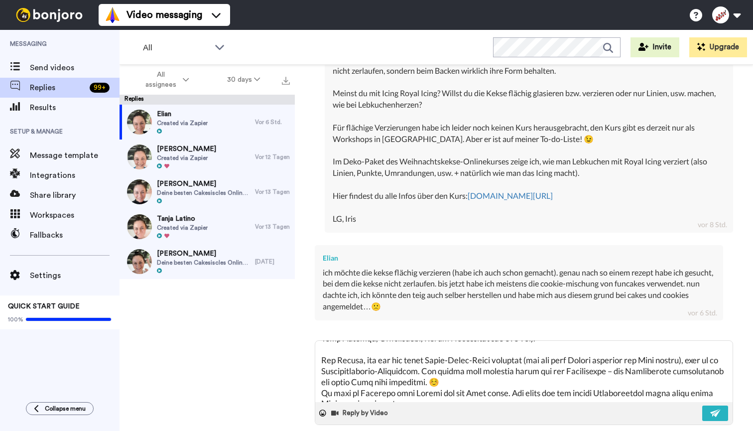
scroll to position [473, 0]
click at [569, 374] on textarea at bounding box center [523, 371] width 417 height 61
drag, startPoint x: 567, startPoint y: 375, endPoint x: 518, endPoint y: 372, distance: 49.4
click at [518, 372] on textarea at bounding box center [523, 371] width 417 height 61
click at [608, 374] on textarea at bounding box center [523, 371] width 417 height 61
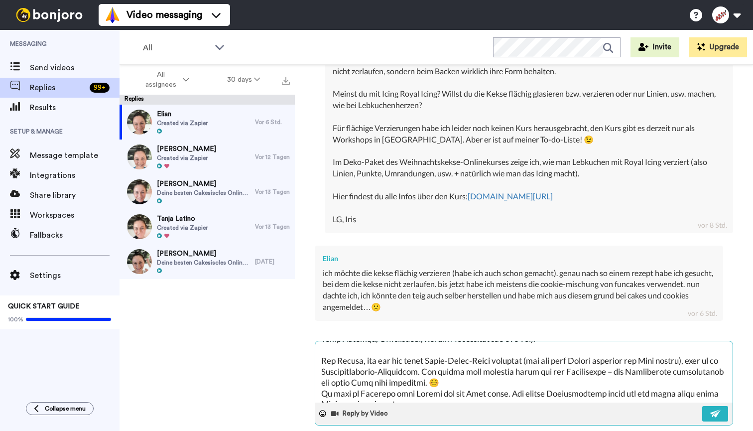
click at [443, 383] on textarea at bounding box center [523, 371] width 417 height 61
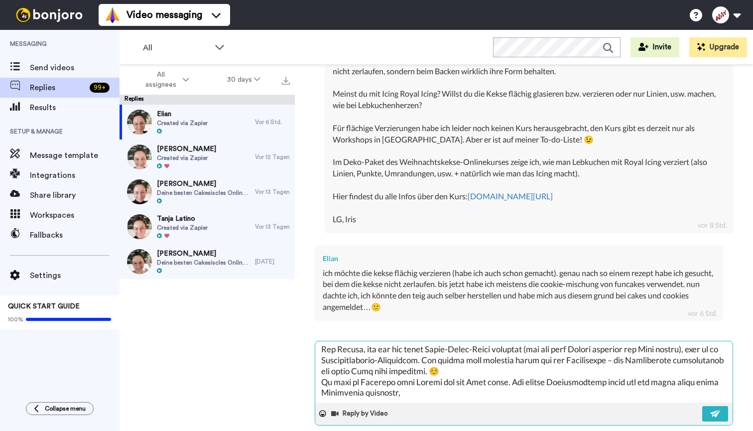
scroll to position [132, 0]
click at [524, 372] on textarea at bounding box center [523, 371] width 417 height 61
click at [582, 371] on textarea at bounding box center [523, 371] width 417 height 61
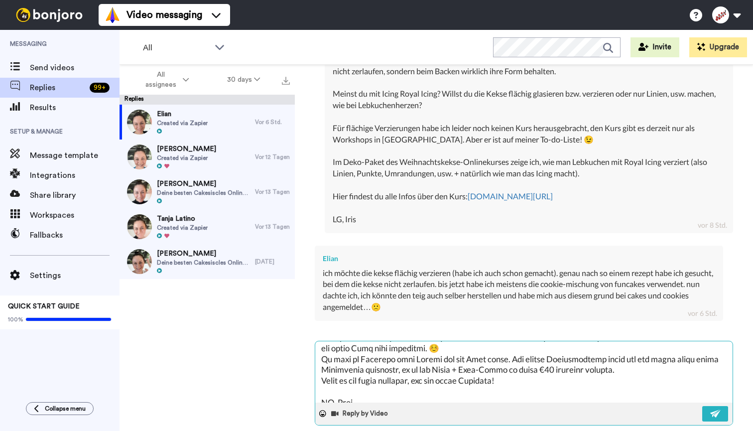
scroll to position [154, 0]
click at [418, 341] on textarea at bounding box center [523, 371] width 417 height 61
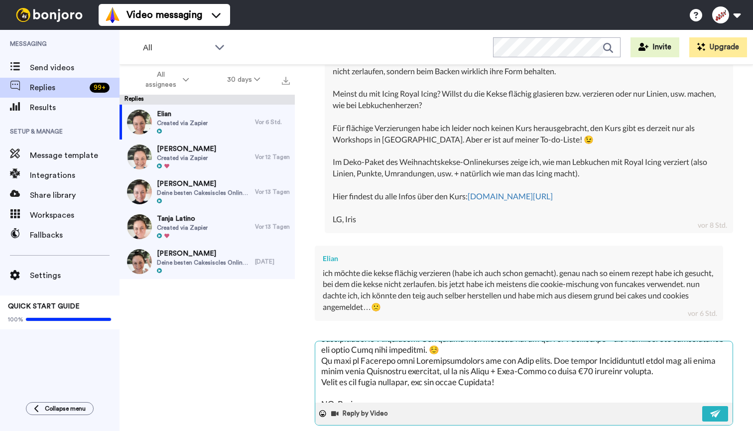
click at [401, 341] on textarea at bounding box center [523, 371] width 417 height 61
click at [334, 361] on textarea at bounding box center [523, 371] width 417 height 61
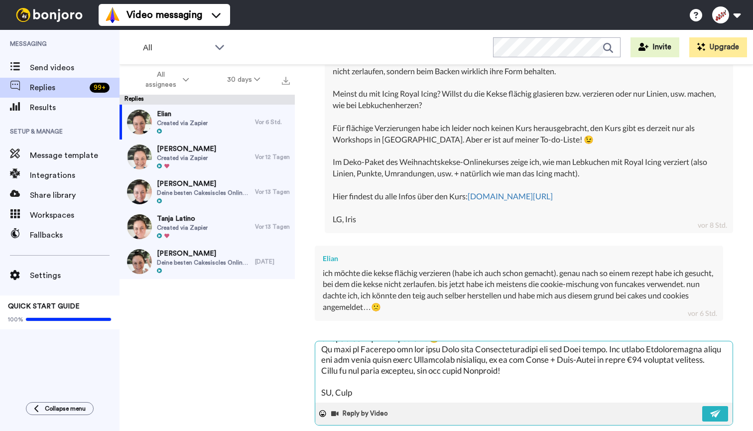
scroll to position [180, 0]
click at [715, 409] on img at bounding box center [715, 413] width 11 height 8
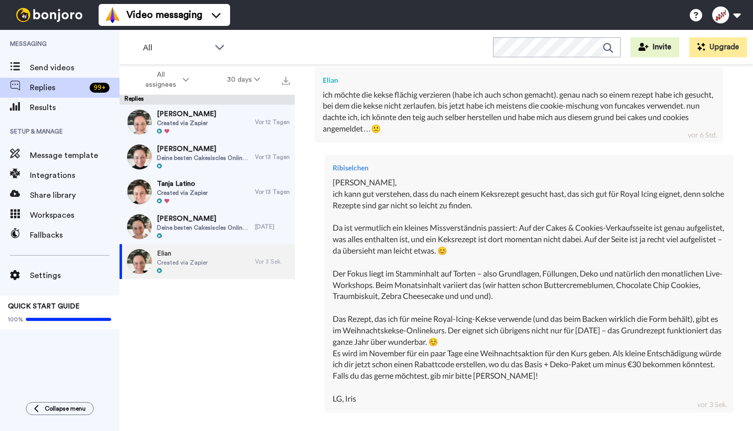
scroll to position [655, 0]
